Goal: Information Seeking & Learning: Check status

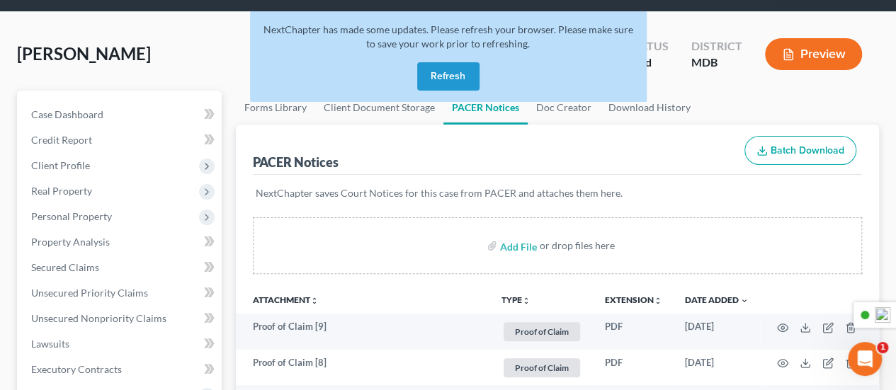
scroll to position [71, 0]
click at [438, 72] on button "Refresh" at bounding box center [448, 76] width 62 height 28
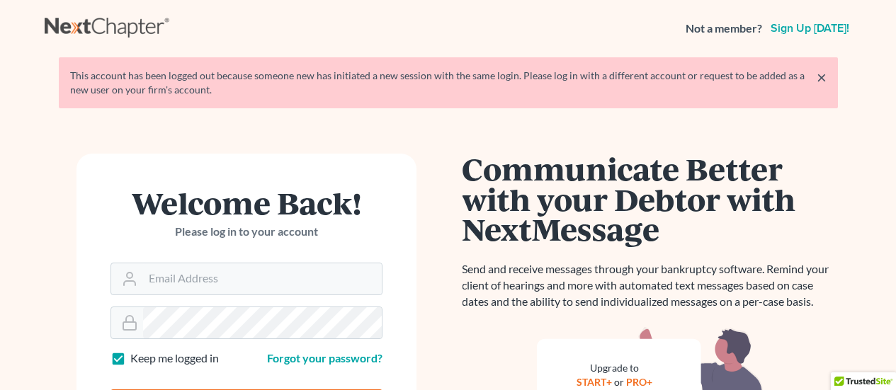
scroll to position [71, 0]
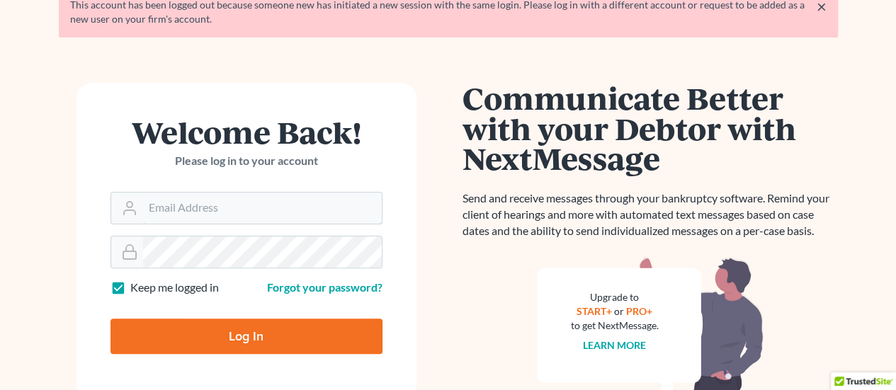
type input "jim@jamesrloganpa.com"
click at [244, 332] on input "Log In" at bounding box center [247, 336] width 272 height 35
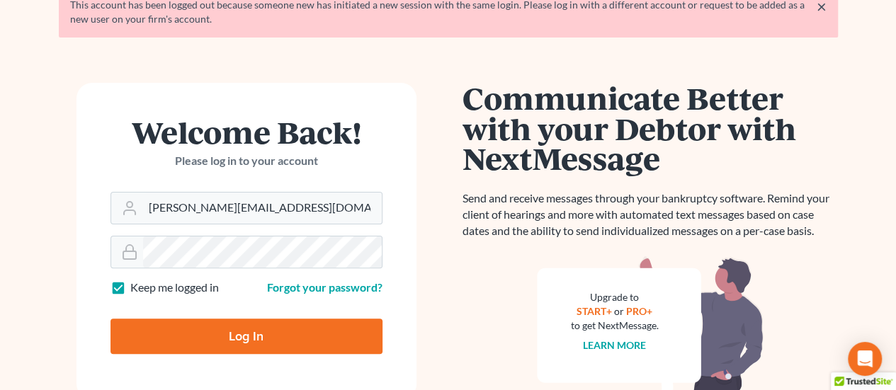
type input "Thinking..."
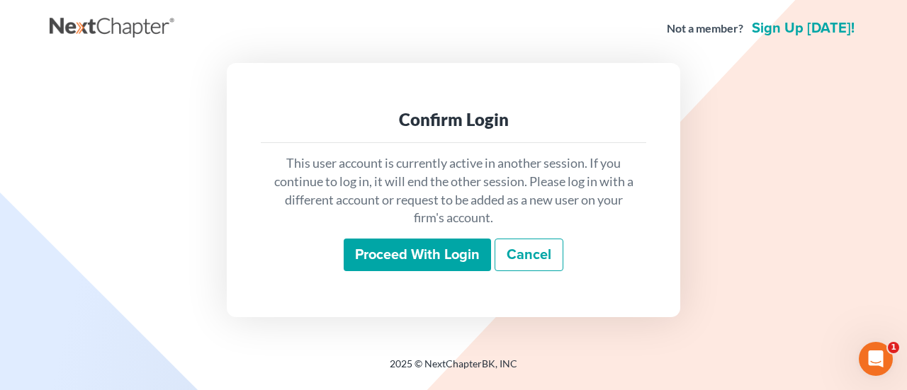
click at [407, 247] on input "Proceed with login" at bounding box center [417, 255] width 147 height 33
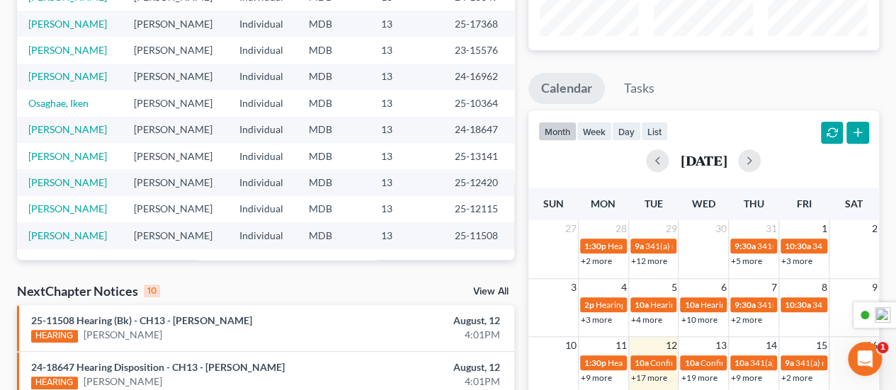
scroll to position [354, 0]
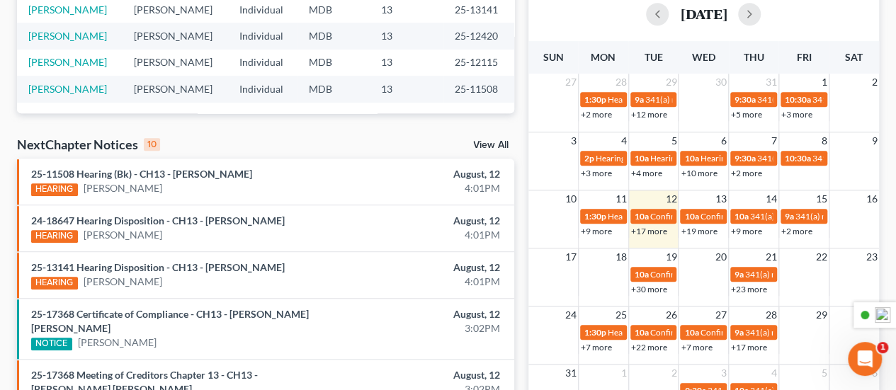
click at [499, 141] on link "View All" at bounding box center [490, 145] width 35 height 10
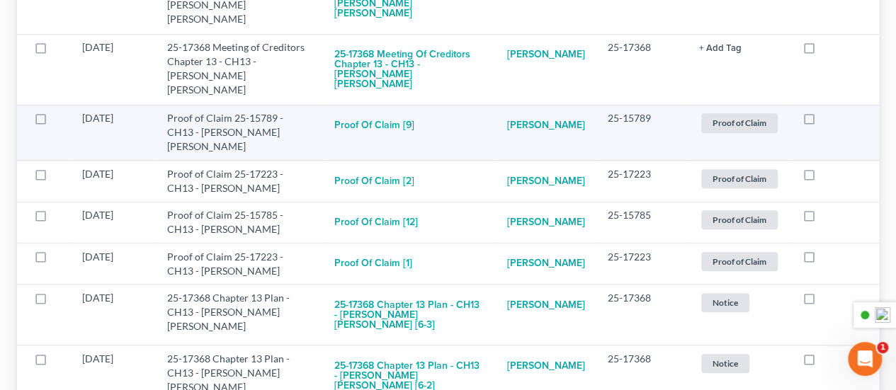
scroll to position [594, 0]
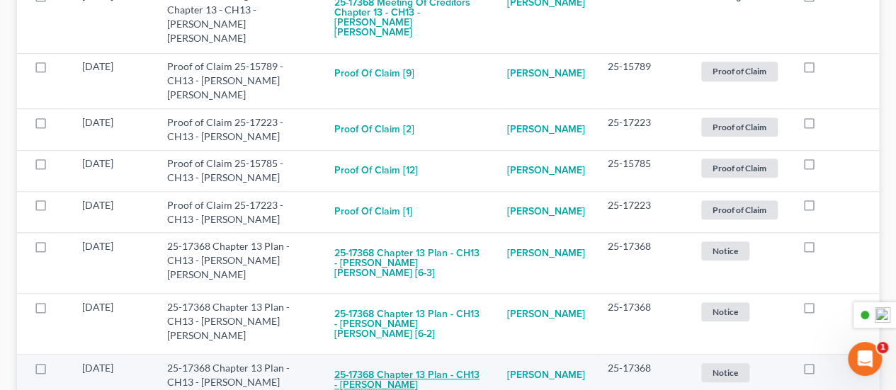
click at [404, 361] on button "25-17368 Chapter 13 Plan - CH13 - [PERSON_NAME] [PERSON_NAME] [6-1]" at bounding box center [409, 385] width 150 height 48
checkbox input "true"
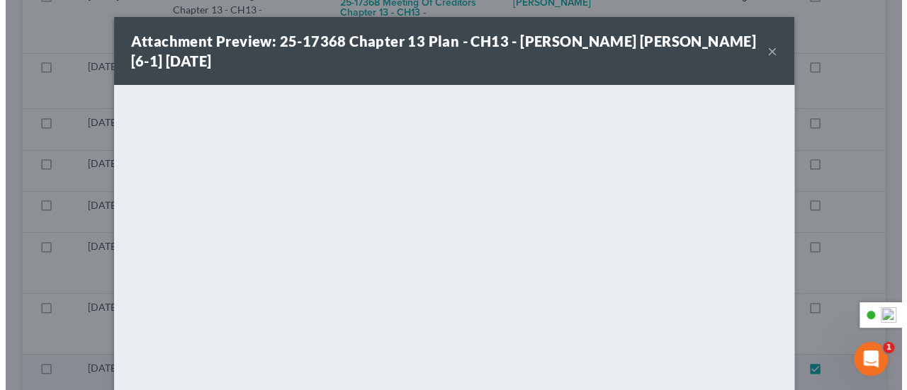
scroll to position [564, 0]
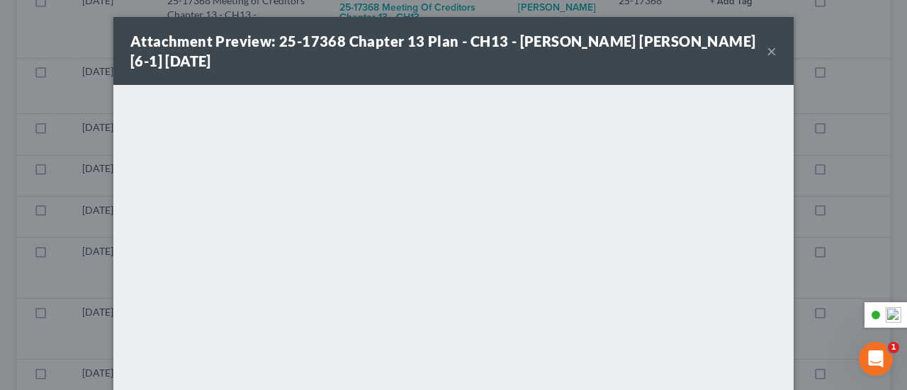
click at [766, 43] on button "×" at bounding box center [771, 51] width 10 height 17
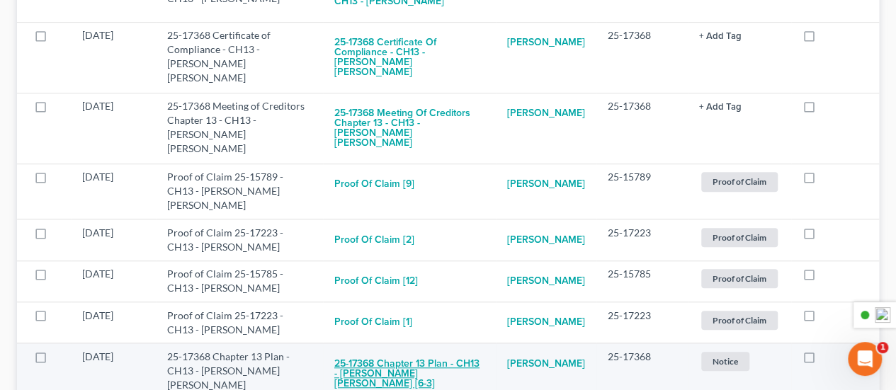
scroll to position [453, 0]
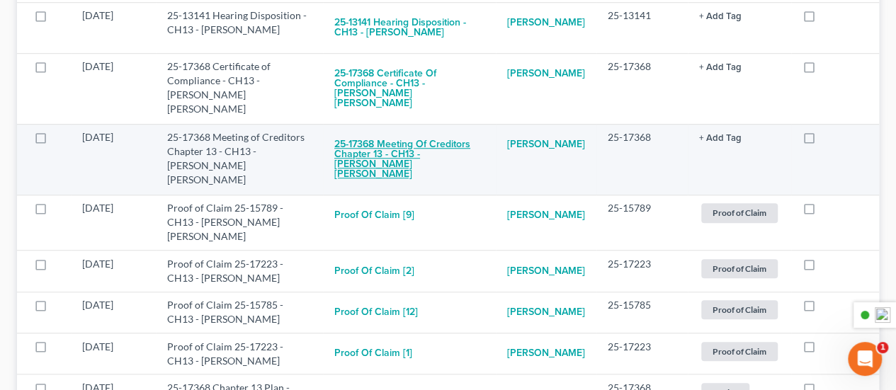
click at [416, 137] on button "25-17368 Meeting of Creditors Chapter 13 - CH13 - [PERSON_NAME] [PERSON_NAME]" at bounding box center [409, 159] width 150 height 58
checkbox input "true"
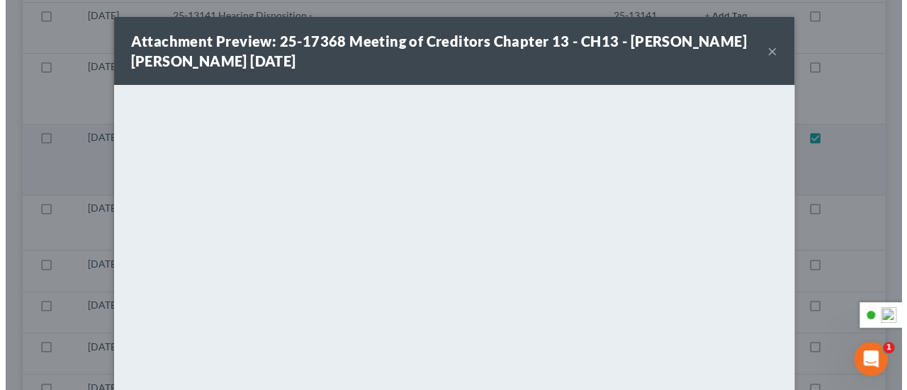
scroll to position [428, 0]
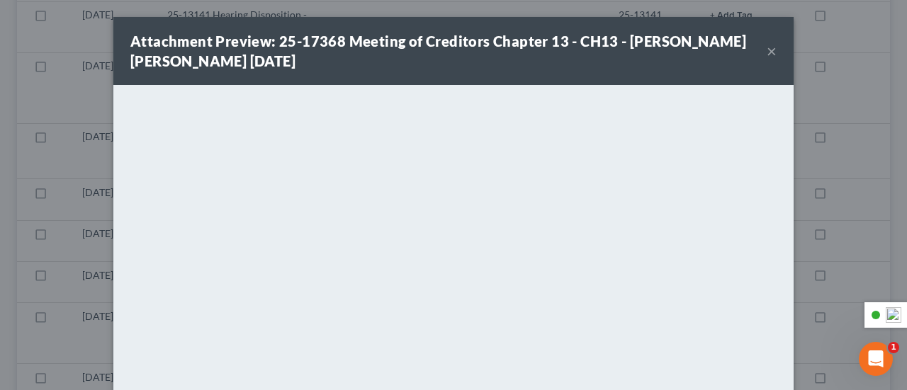
click at [766, 56] on button "×" at bounding box center [771, 51] width 10 height 17
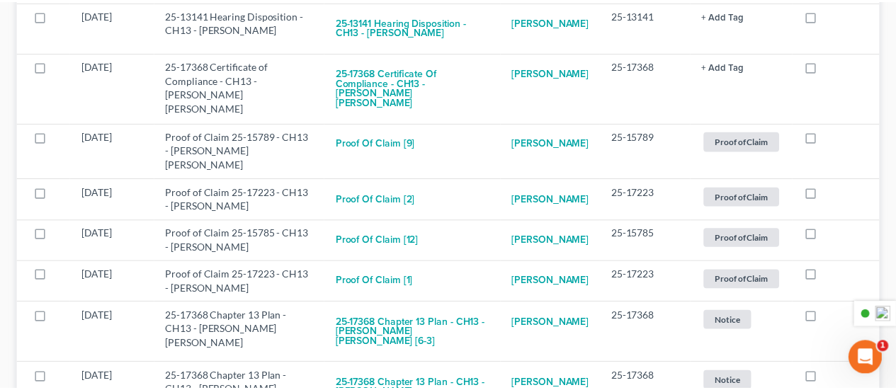
scroll to position [453, 0]
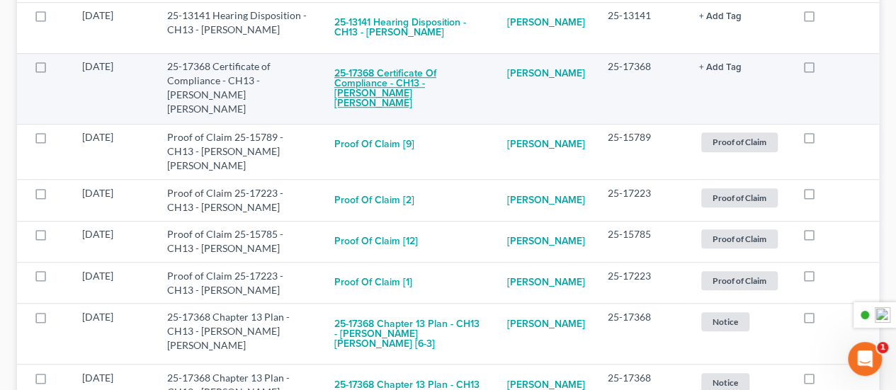
click at [397, 71] on button "25-17368 Certificate of Compliance - CH13 - [PERSON_NAME] [PERSON_NAME]" at bounding box center [409, 89] width 150 height 58
checkbox input "true"
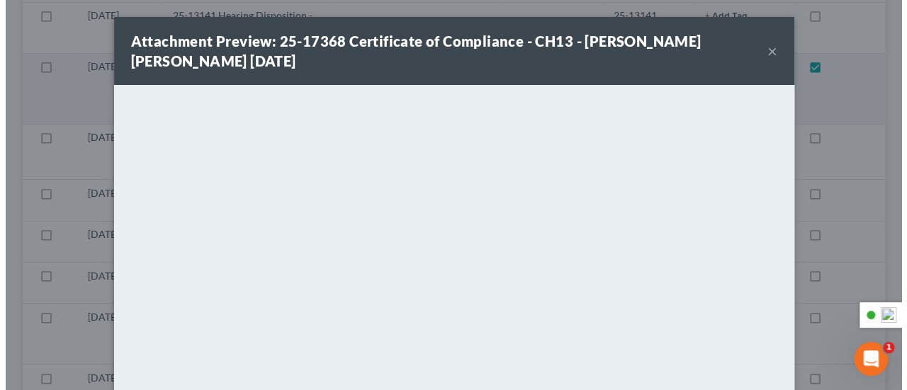
scroll to position [428, 0]
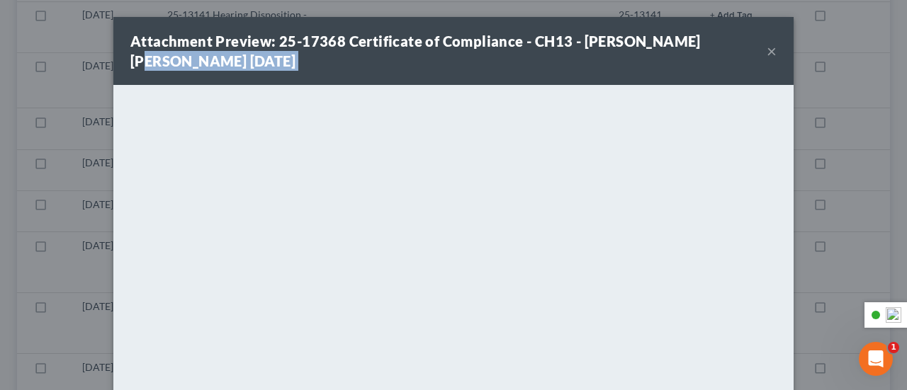
click at [761, 47] on div "Attachment Preview: 25-17368 Certificate of Compliance - CH13 - [PERSON_NAME] […" at bounding box center [453, 51] width 680 height 68
click at [766, 46] on button "×" at bounding box center [771, 51] width 10 height 17
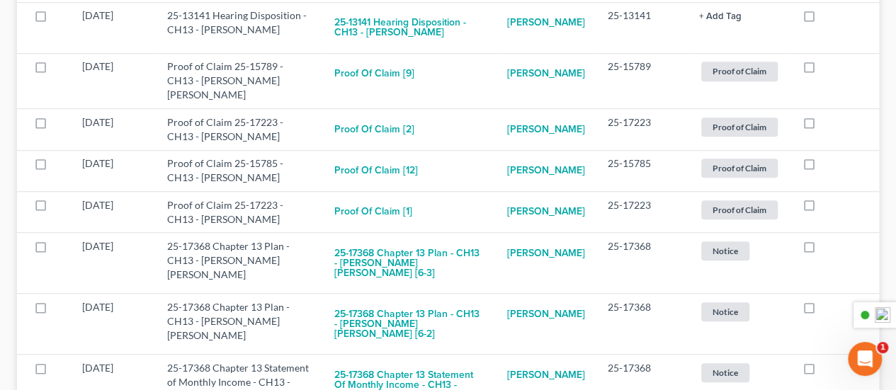
click at [764, 53] on td "Proof of Claim + Add Tag Proof of Claim × Select an option or create one Hearin…" at bounding box center [739, 80] width 103 height 55
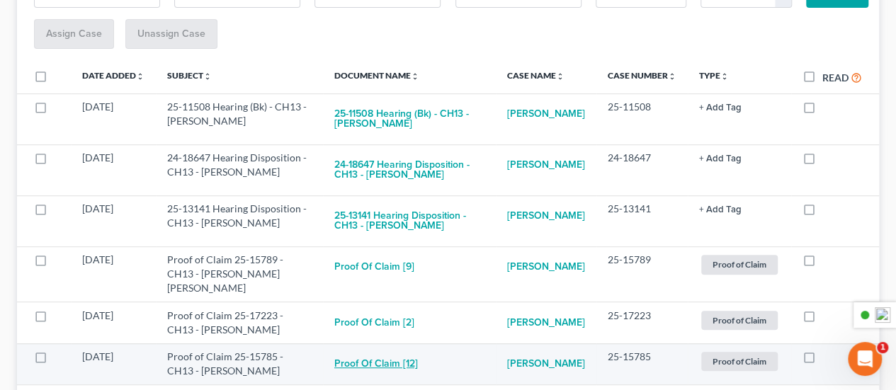
scroll to position [169, 0]
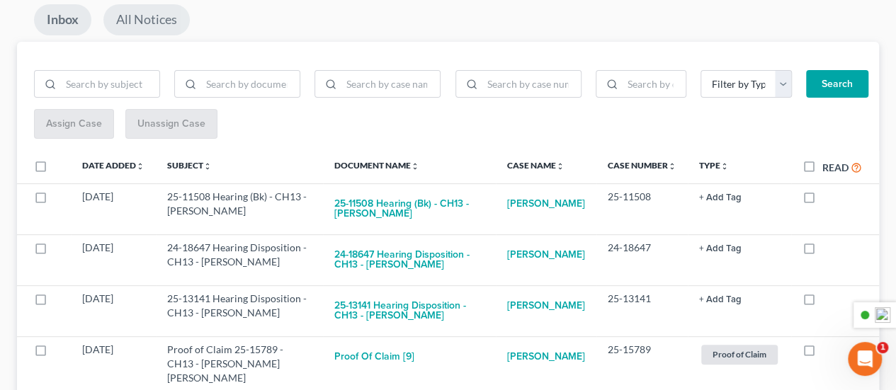
click at [128, 24] on link "All Notices" at bounding box center [146, 19] width 86 height 31
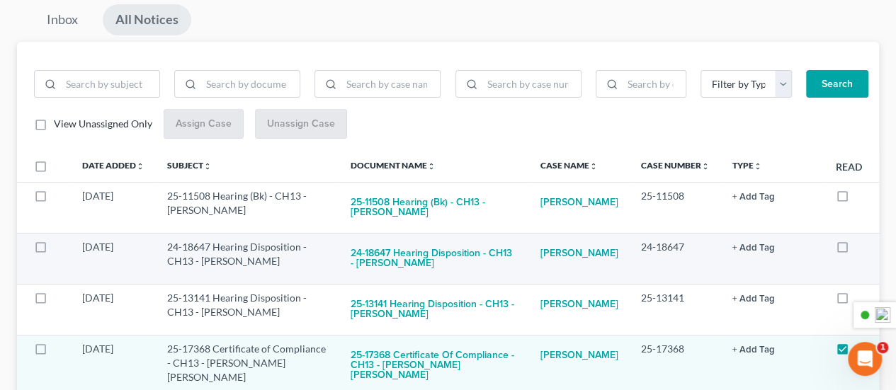
scroll to position [311, 0]
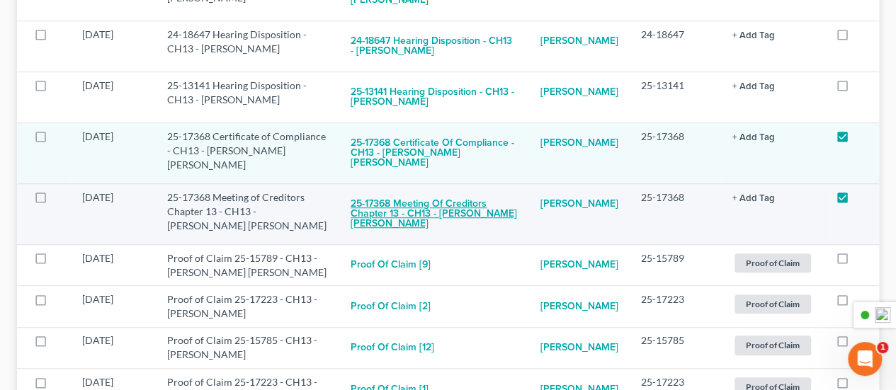
click at [447, 200] on button "25-17368 Meeting of Creditors Chapter 13 - CH13 - [PERSON_NAME] [PERSON_NAME]" at bounding box center [434, 215] width 167 height 48
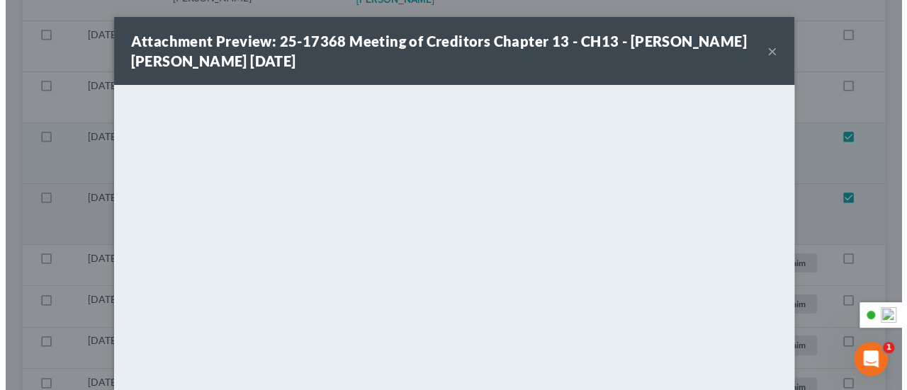
scroll to position [357, 0]
